Goal: Information Seeking & Learning: Check status

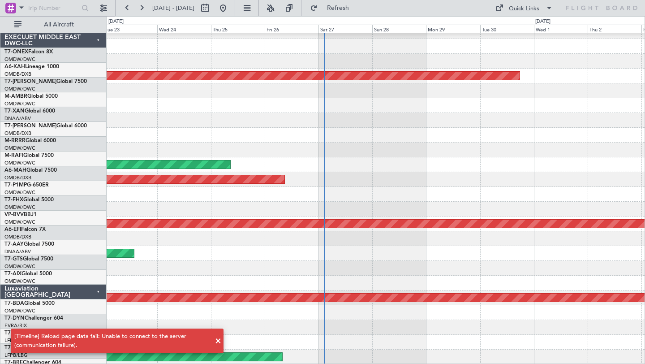
scroll to position [231, 0]
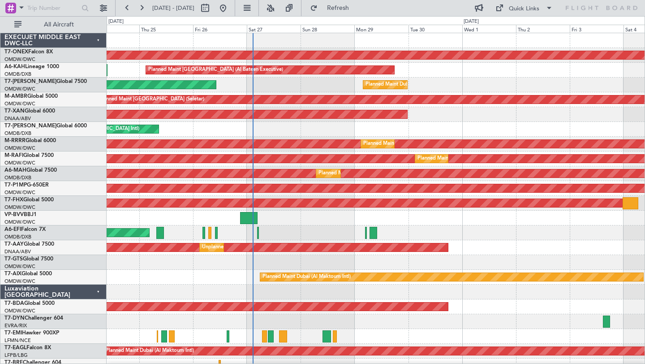
click at [402, 236] on div "Planned Maint Nurnberg Planned Maint [GEOGRAPHIC_DATA] (Al Bateen Executive) Pl…" at bounding box center [376, 314] width 538 height 562
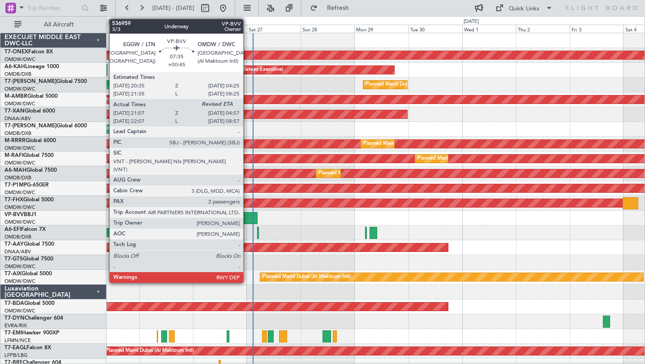
click at [247, 214] on div at bounding box center [249, 218] width 18 height 12
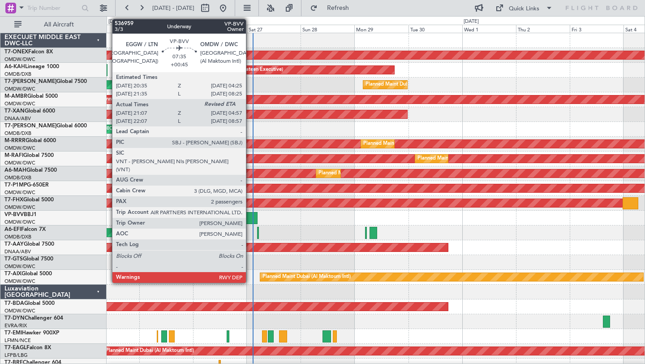
click at [250, 215] on div at bounding box center [249, 218] width 18 height 12
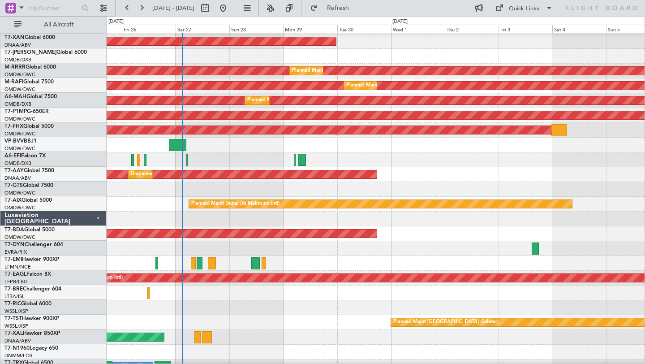
scroll to position [73, 0]
click at [400, 220] on div at bounding box center [376, 218] width 538 height 15
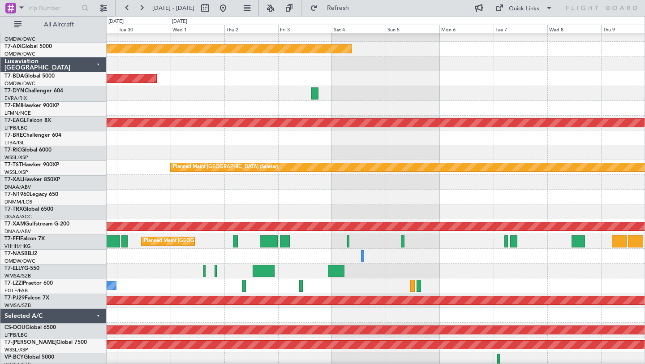
scroll to position [231, 0]
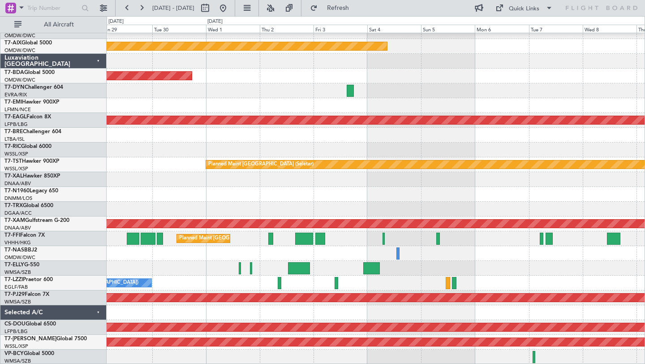
click at [155, 311] on div "Unplanned Maint Dubai (Al Maktoum Intl) Planned Maint Dubai (Al Maktoum Intl) A…" at bounding box center [376, 83] width 538 height 562
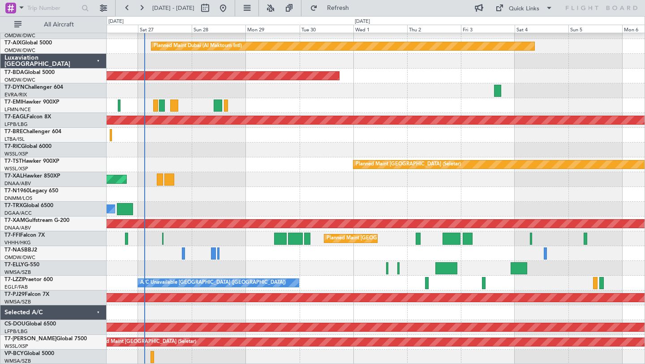
click at [552, 349] on div "Unplanned Maint [GEOGRAPHIC_DATA] (Sultan [PERSON_NAME] [PERSON_NAME] - Subang)" at bounding box center [376, 356] width 538 height 15
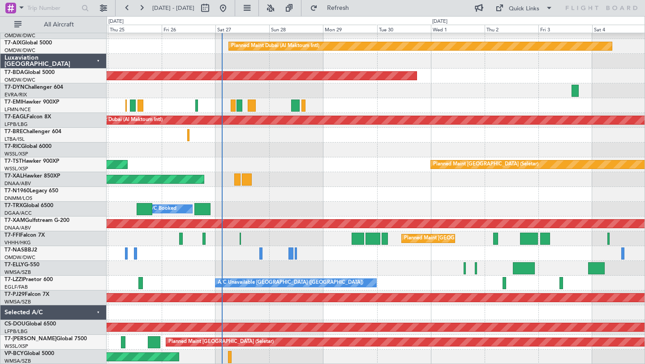
click at [403, 353] on div "Unplanned Maint [GEOGRAPHIC_DATA] (Sultan [PERSON_NAME] [PERSON_NAME] - Subang)" at bounding box center [376, 356] width 538 height 15
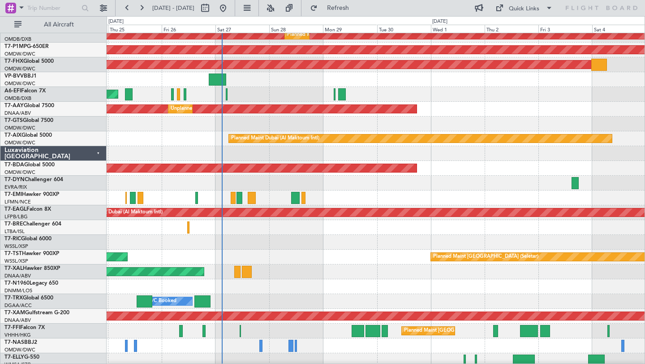
scroll to position [151, 0]
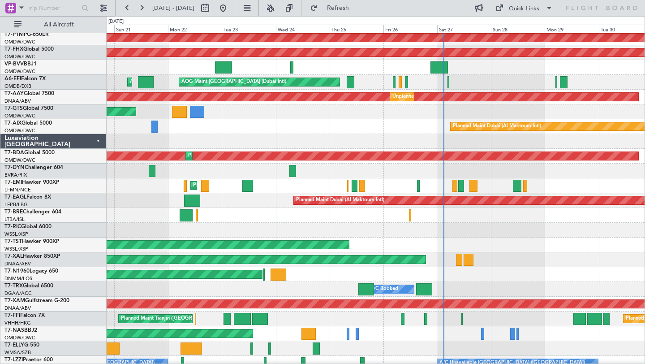
click at [631, 220] on div at bounding box center [376, 215] width 538 height 15
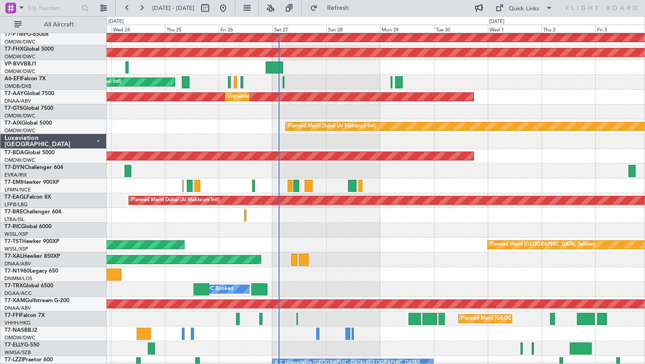
click at [332, 174] on div at bounding box center [376, 171] width 538 height 15
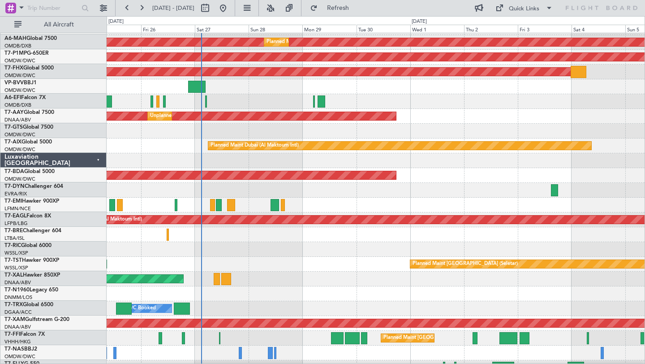
scroll to position [131, 0]
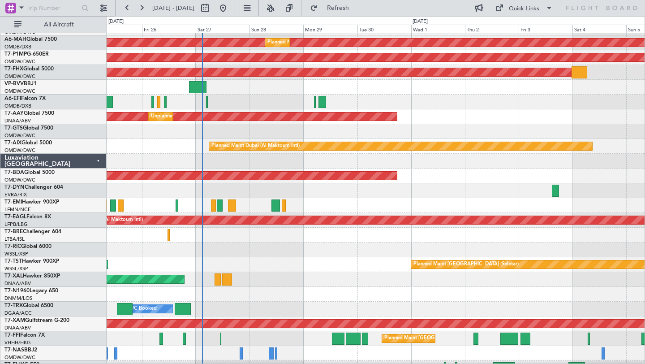
click at [492, 233] on div at bounding box center [376, 235] width 538 height 15
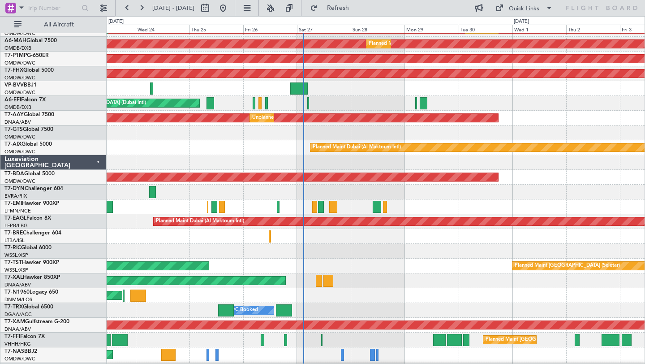
click at [410, 250] on div at bounding box center [376, 251] width 538 height 15
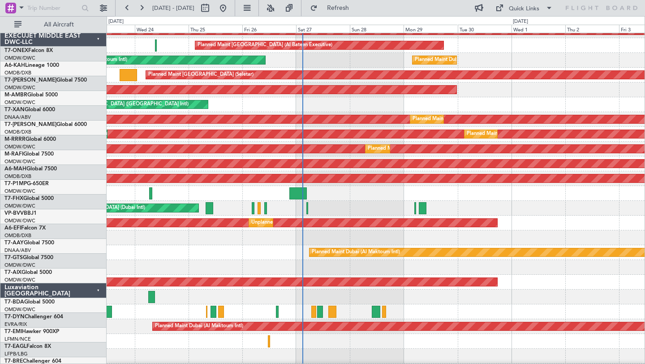
scroll to position [0, 0]
